Goal: Navigation & Orientation: Find specific page/section

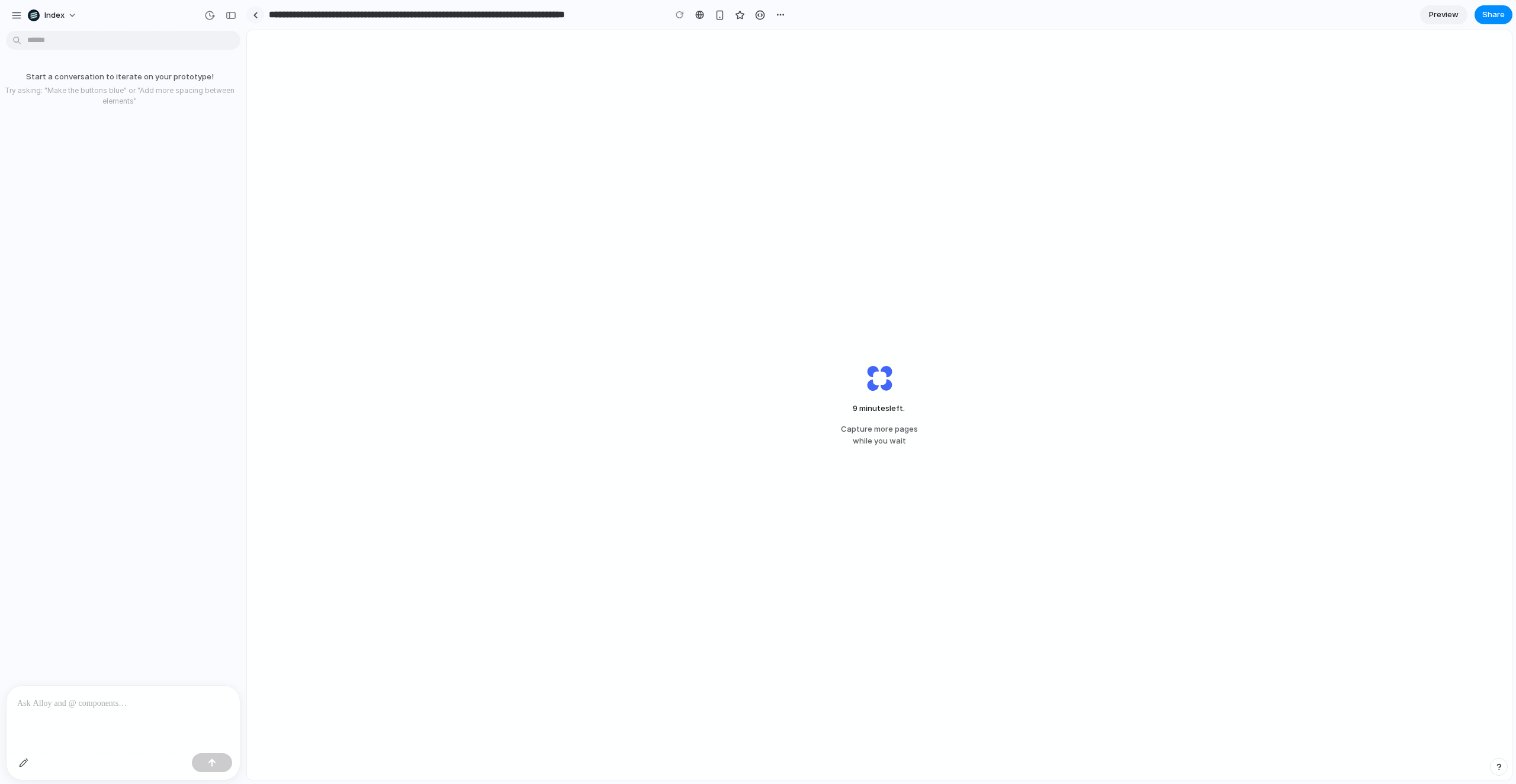
click at [253, 19] on link at bounding box center [255, 14] width 18 height 18
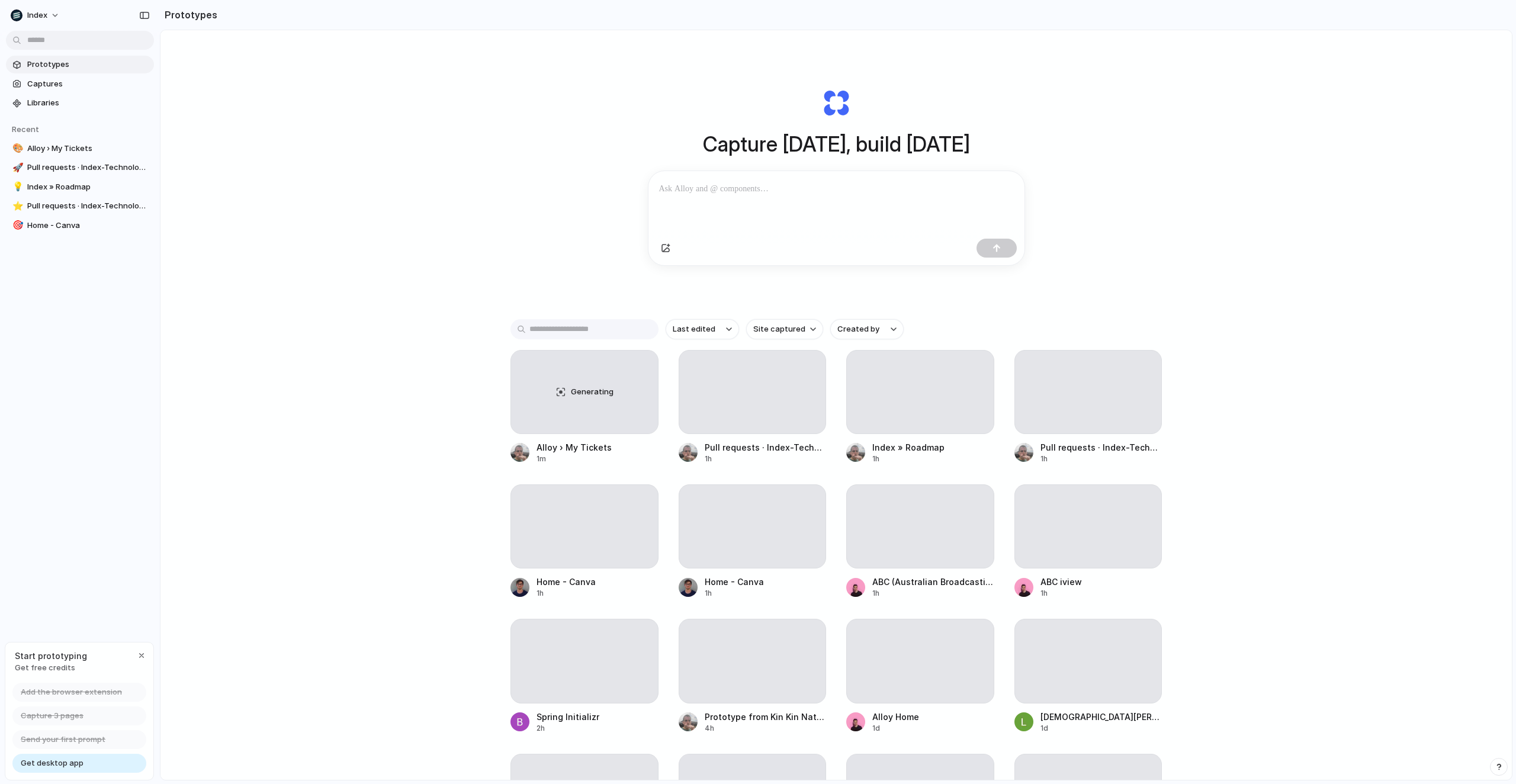
click at [292, 172] on div "Capture today, build tomorrow Clone web app Clone screenshot Start from existin…" at bounding box center [836, 436] width 1351 height 813
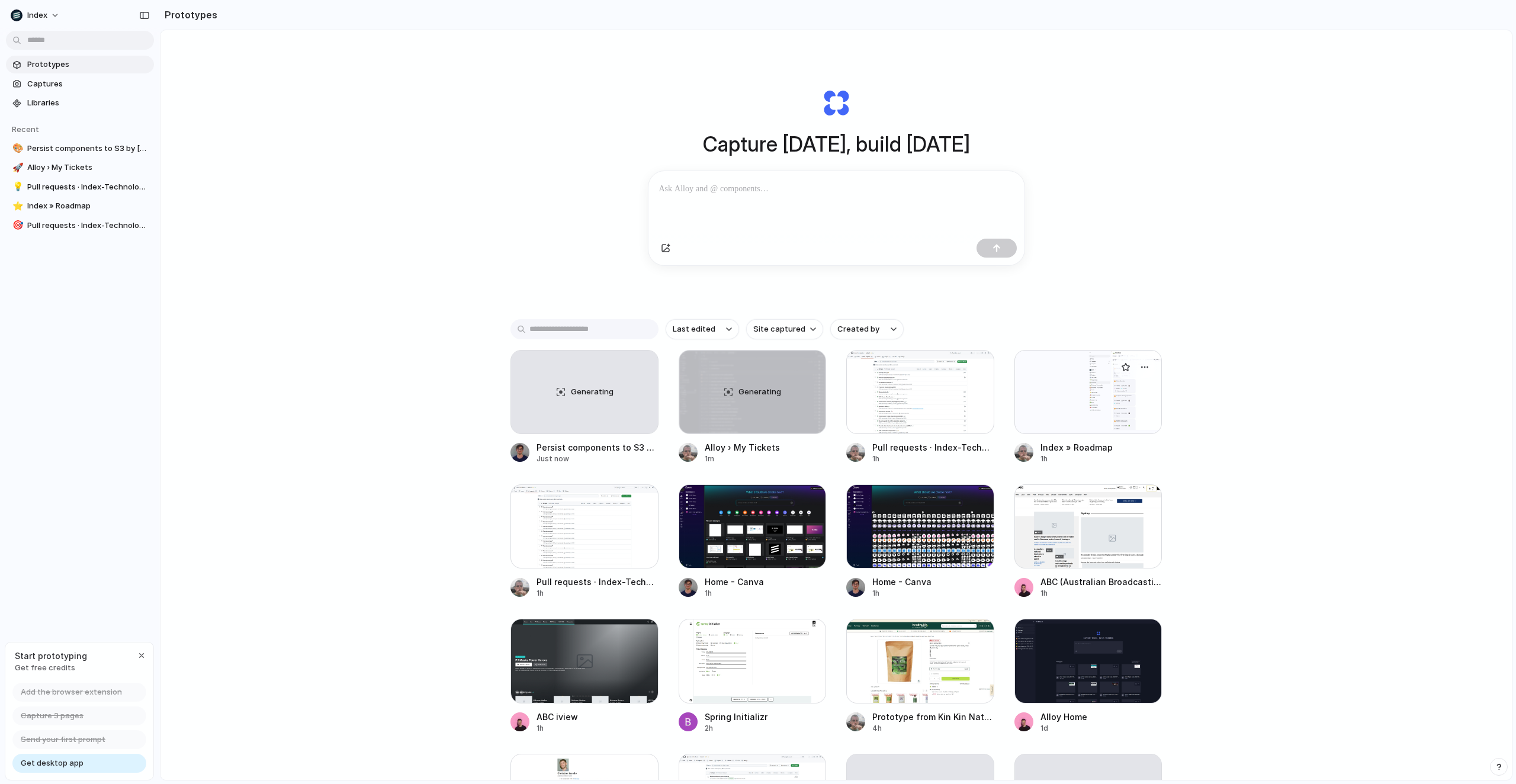
click at [1110, 405] on div at bounding box center [1088, 392] width 148 height 84
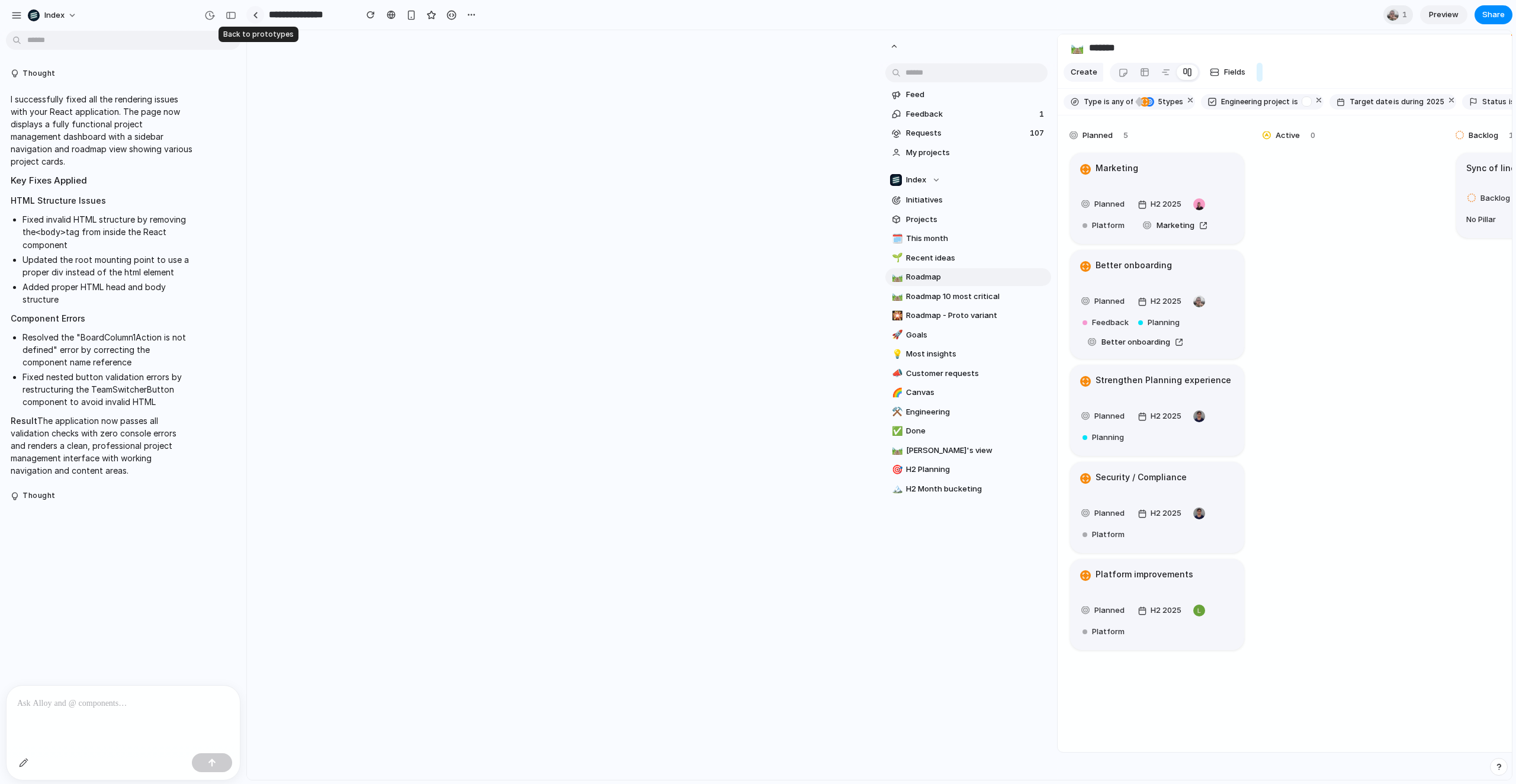
click at [250, 12] on link at bounding box center [255, 14] width 18 height 18
